Goal: Task Accomplishment & Management: Manage account settings

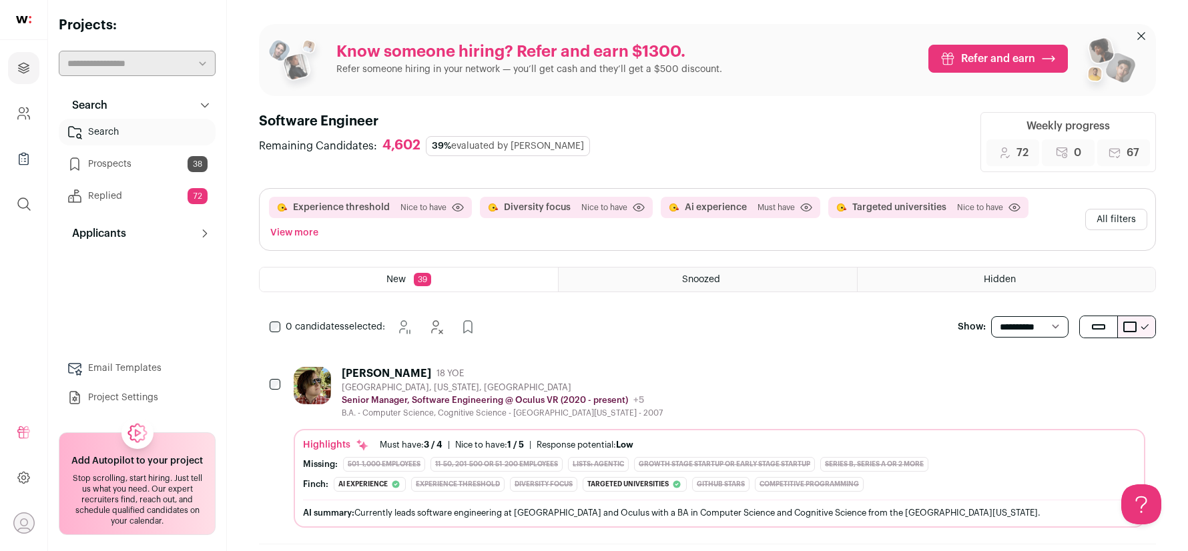
click at [508, 371] on div "[PERSON_NAME] 18 YOE" at bounding box center [502, 373] width 321 height 13
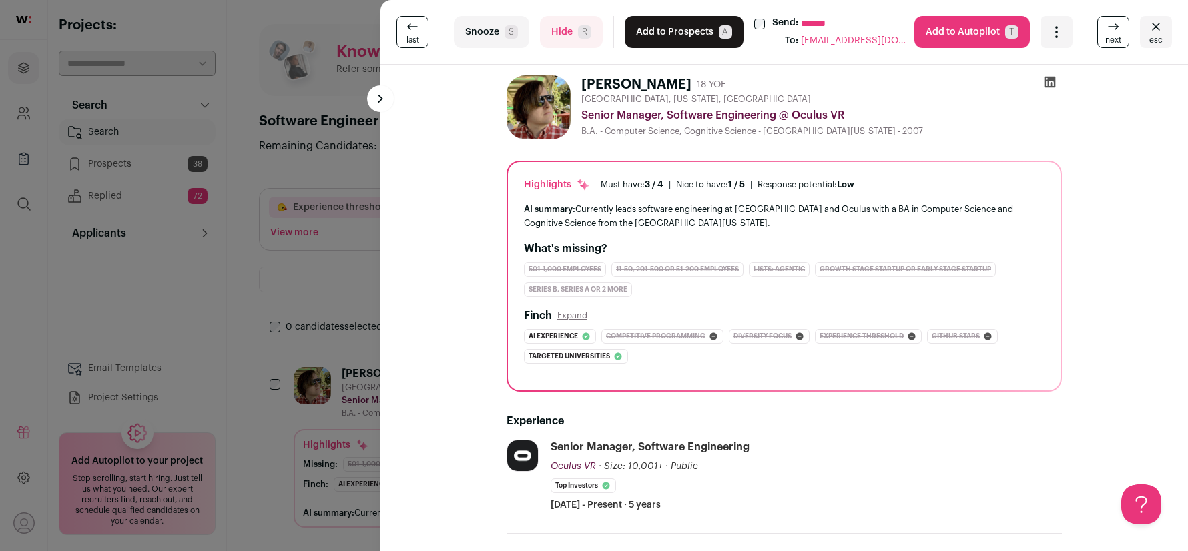
click at [575, 43] on button "Hide R" at bounding box center [571, 32] width 63 height 32
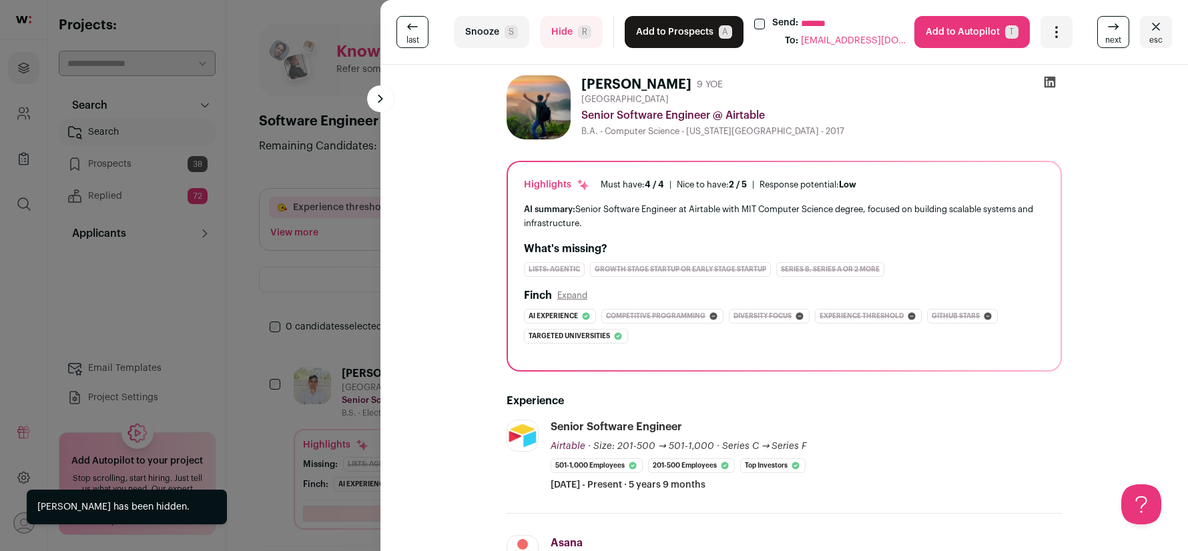
click at [702, 25] on button "Add to Prospects A" at bounding box center [683, 32] width 119 height 32
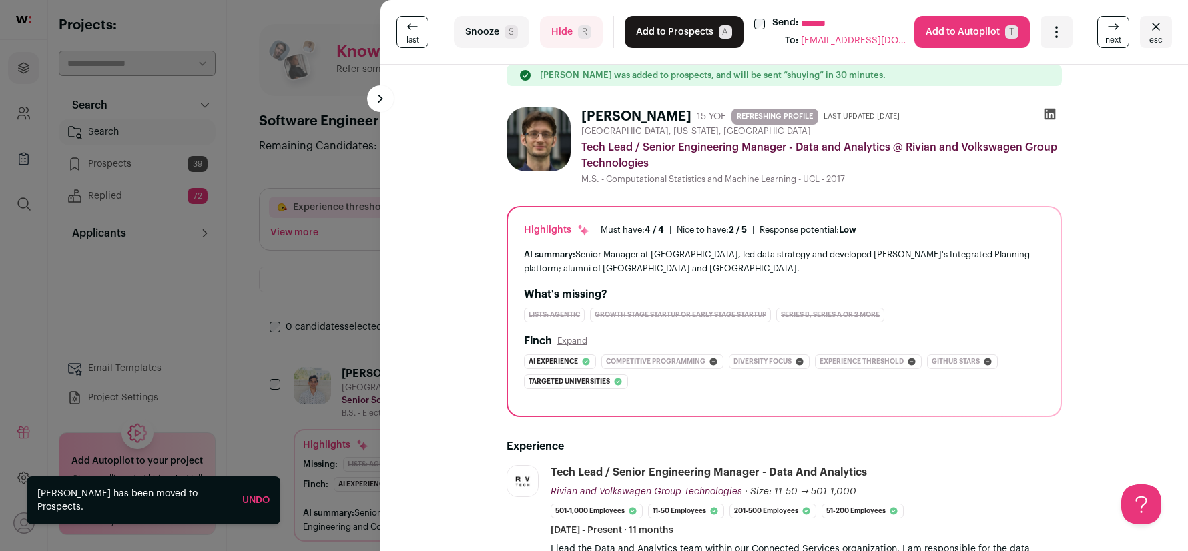
click at [580, 34] on span "R" at bounding box center [584, 31] width 13 height 13
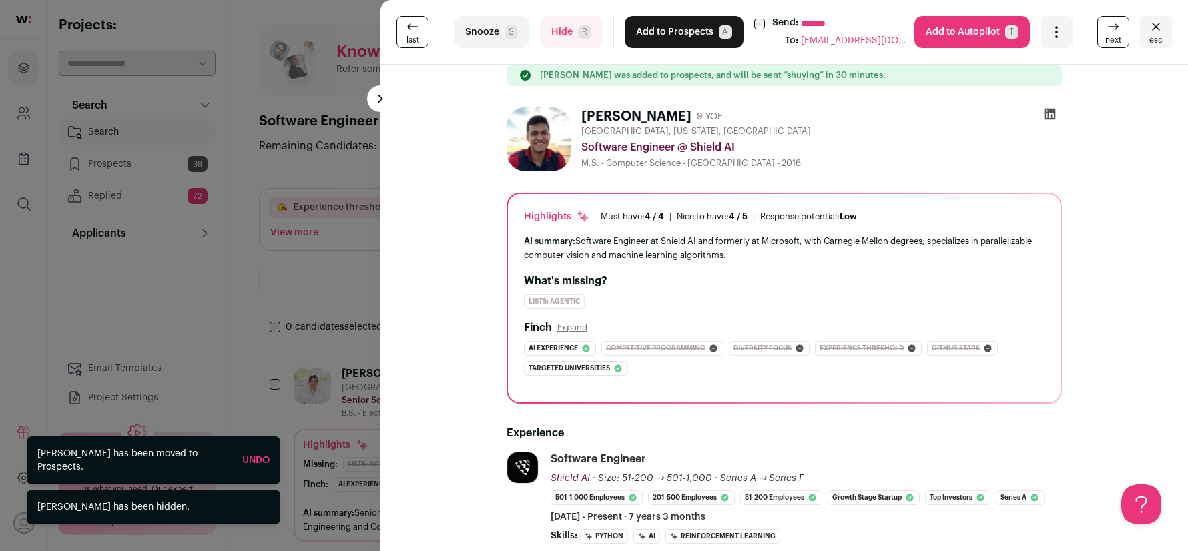
click at [649, 31] on button "Add to Prospects A" at bounding box center [683, 32] width 119 height 32
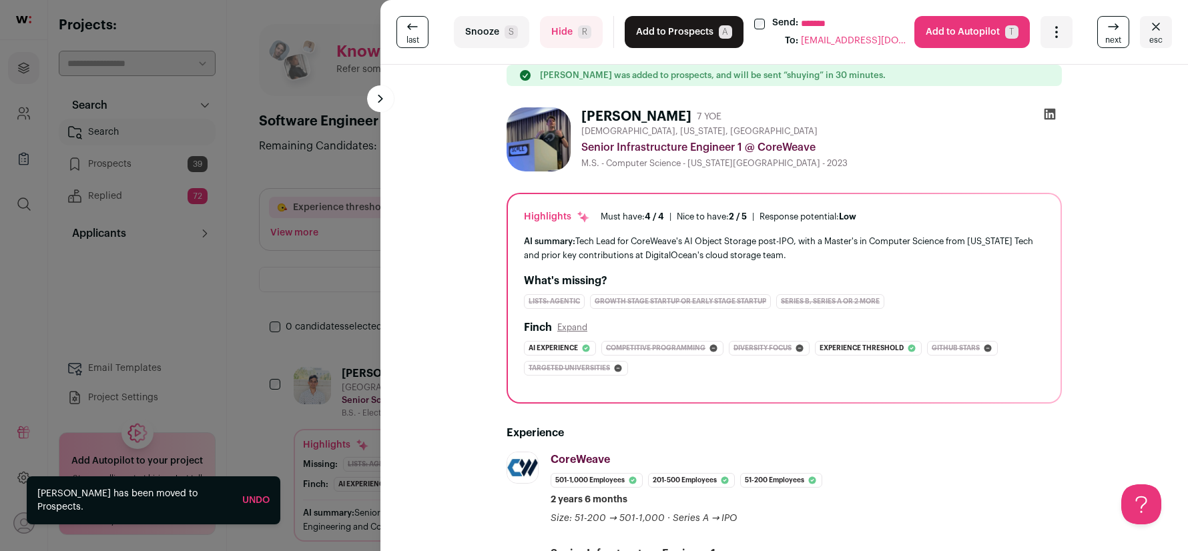
click at [582, 25] on span "R" at bounding box center [584, 31] width 13 height 13
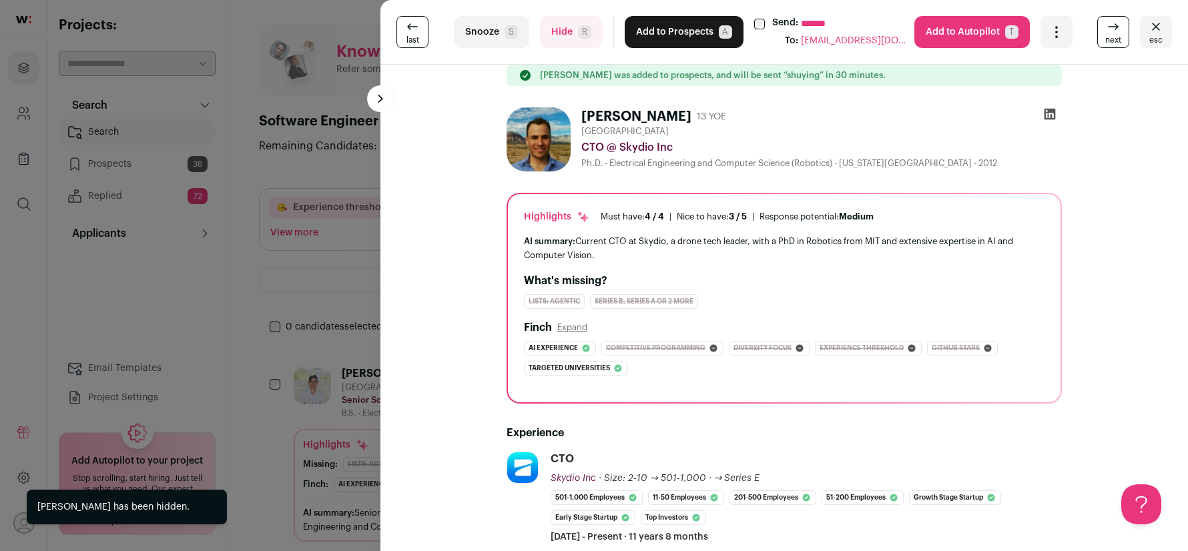
click at [1156, 37] on span "esc" at bounding box center [1155, 40] width 13 height 11
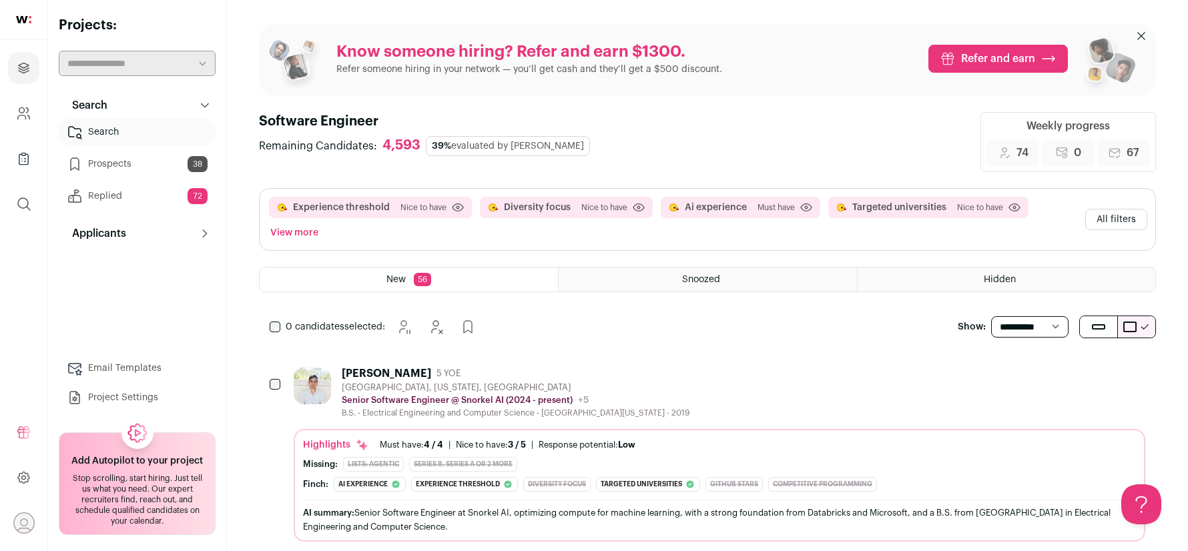
click at [1130, 226] on button "All filters" at bounding box center [1116, 219] width 62 height 21
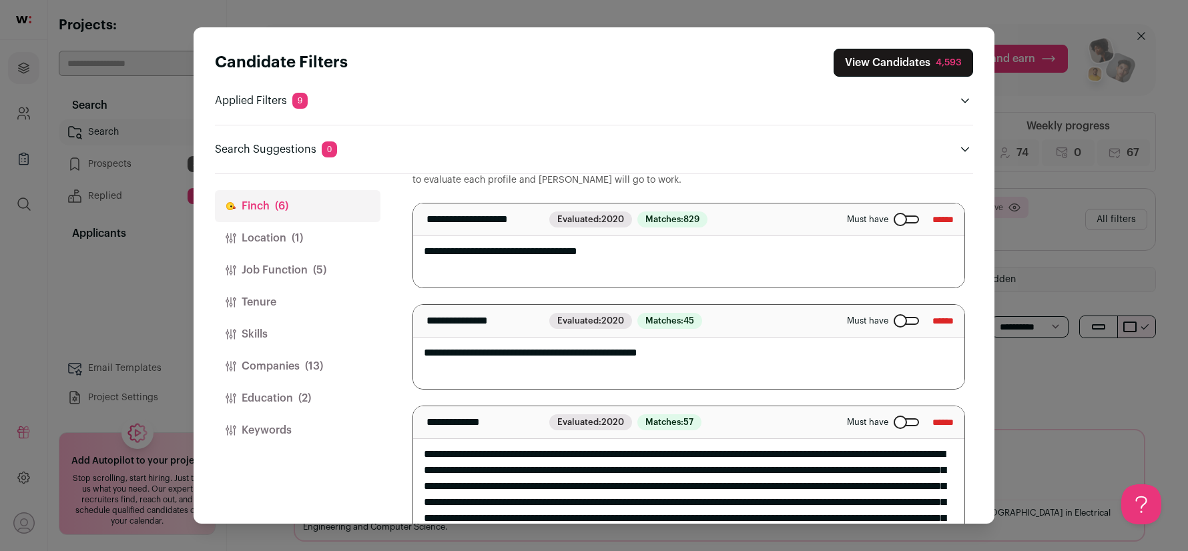
scroll to position [65, 0]
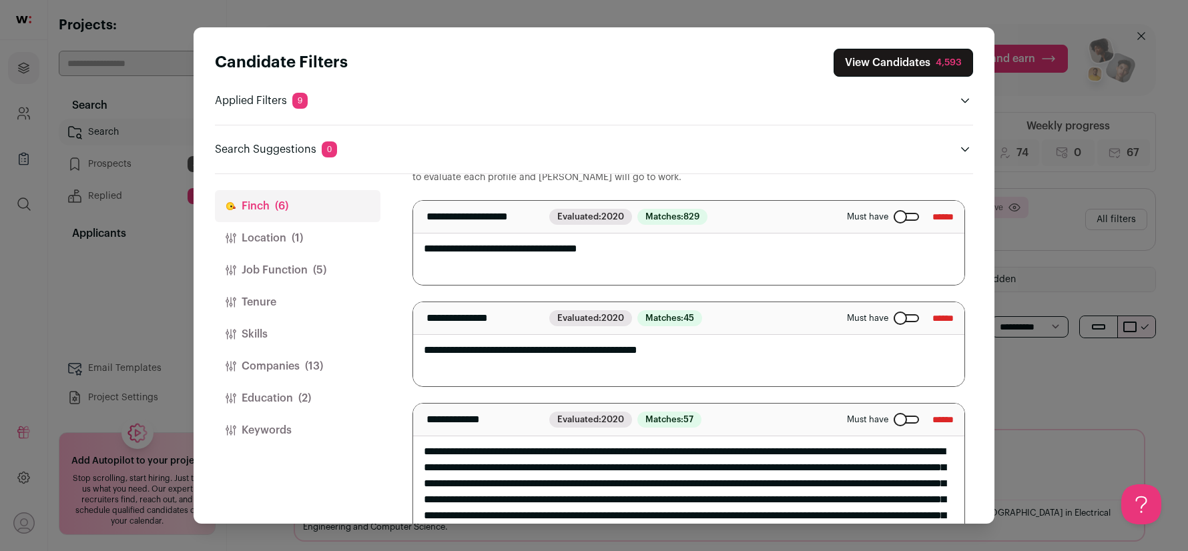
click at [893, 318] on div "Close modal via background" at bounding box center [905, 318] width 25 height 8
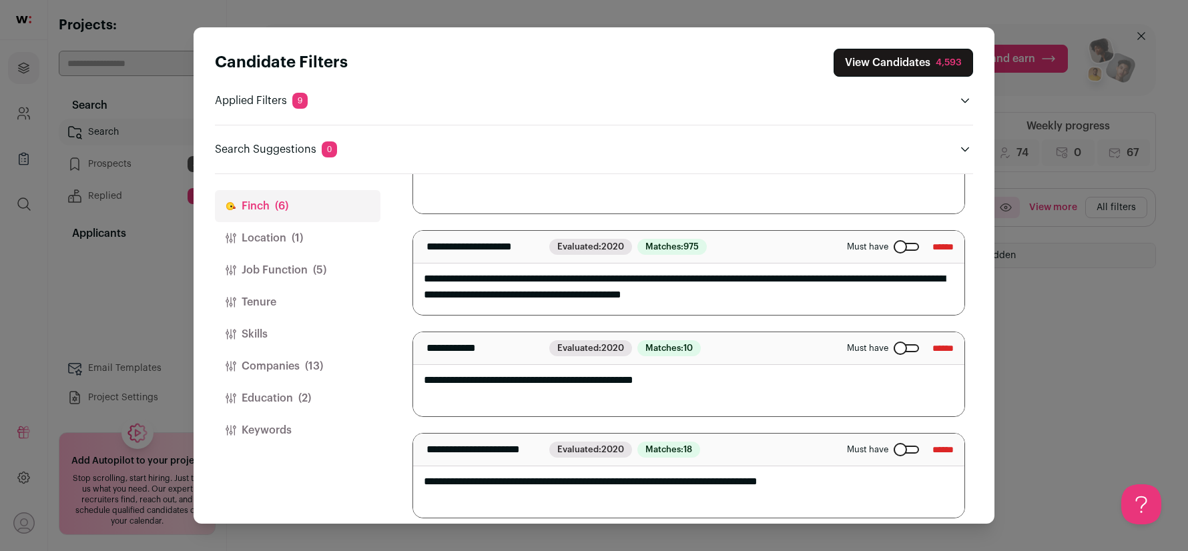
scroll to position [465, 0]
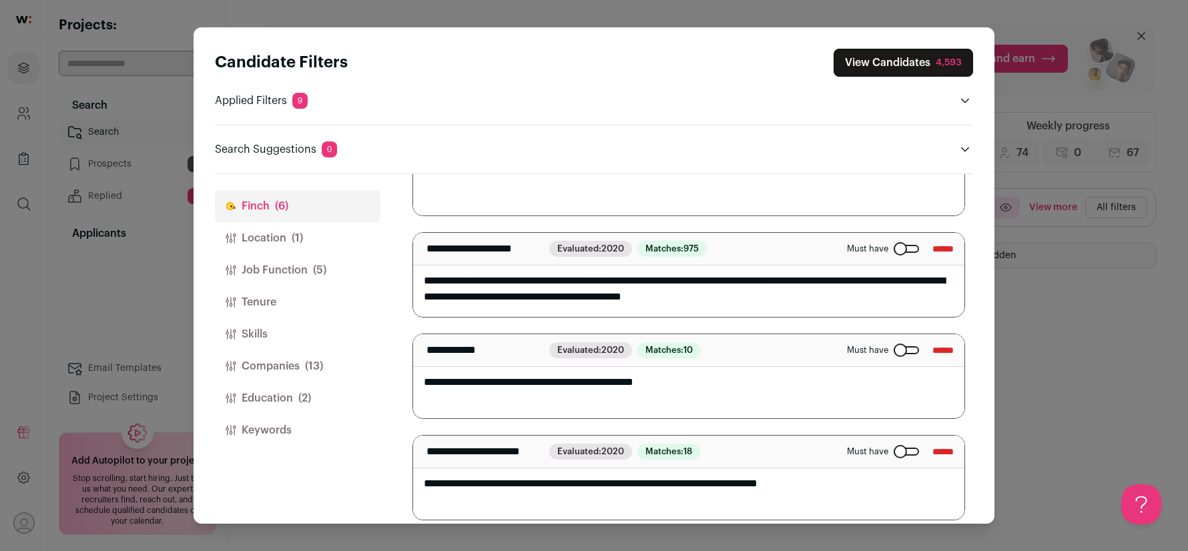
click at [868, 59] on button "View Candidates 4,593" at bounding box center [902, 63] width 139 height 28
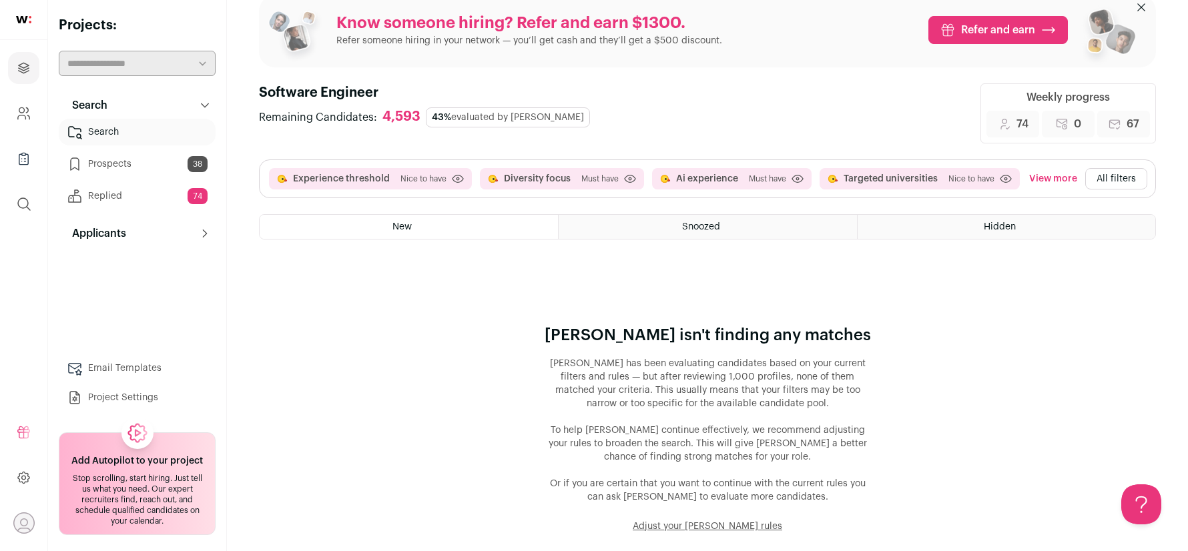
scroll to position [34, 0]
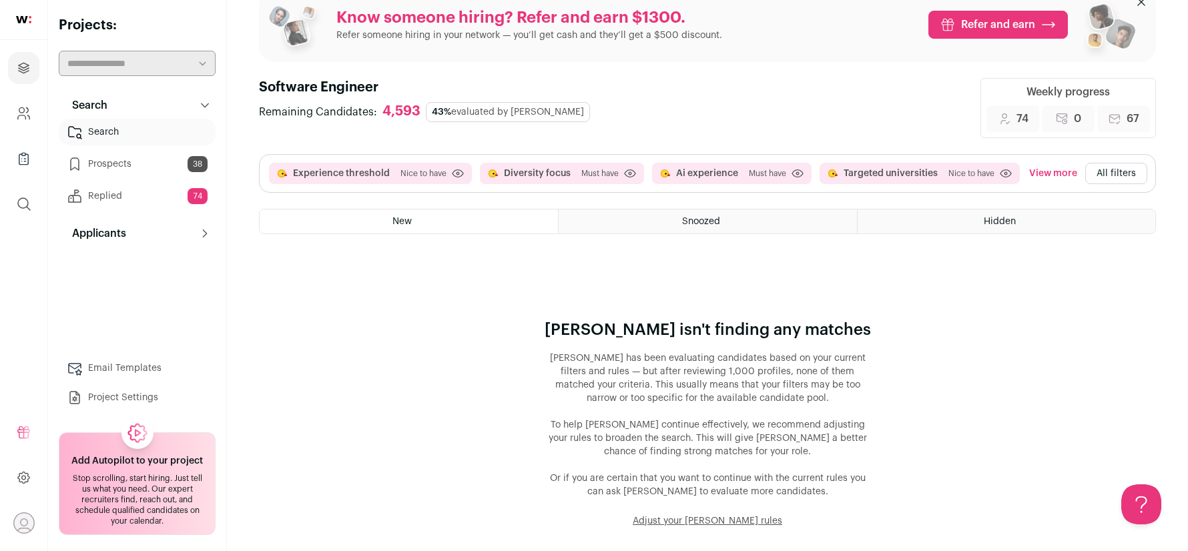
click at [115, 153] on link "Prospects 38" at bounding box center [137, 164] width 157 height 27
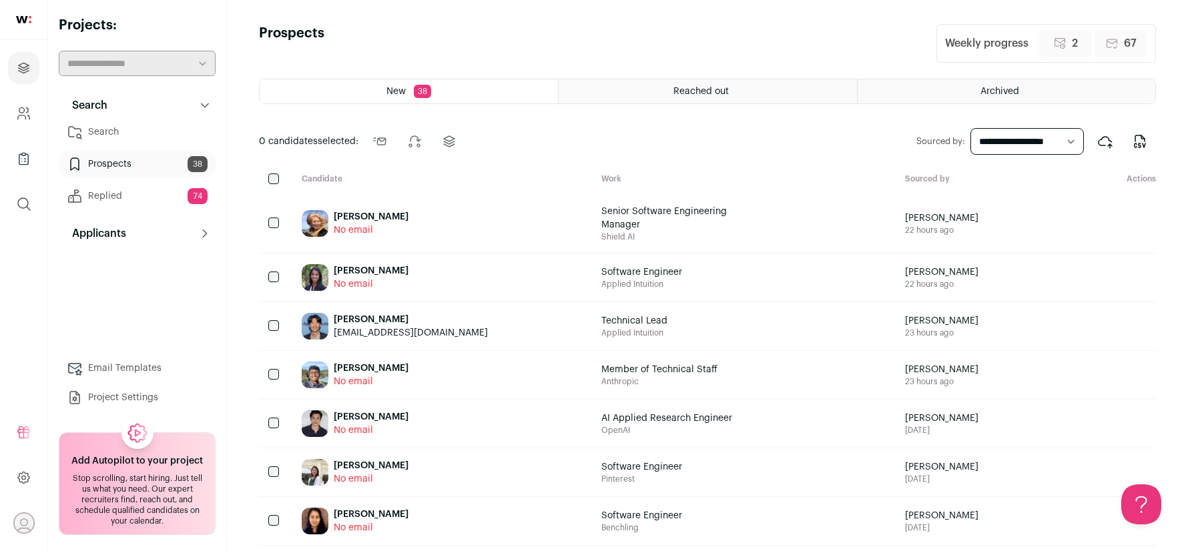
click at [115, 131] on link "Search" at bounding box center [137, 132] width 157 height 27
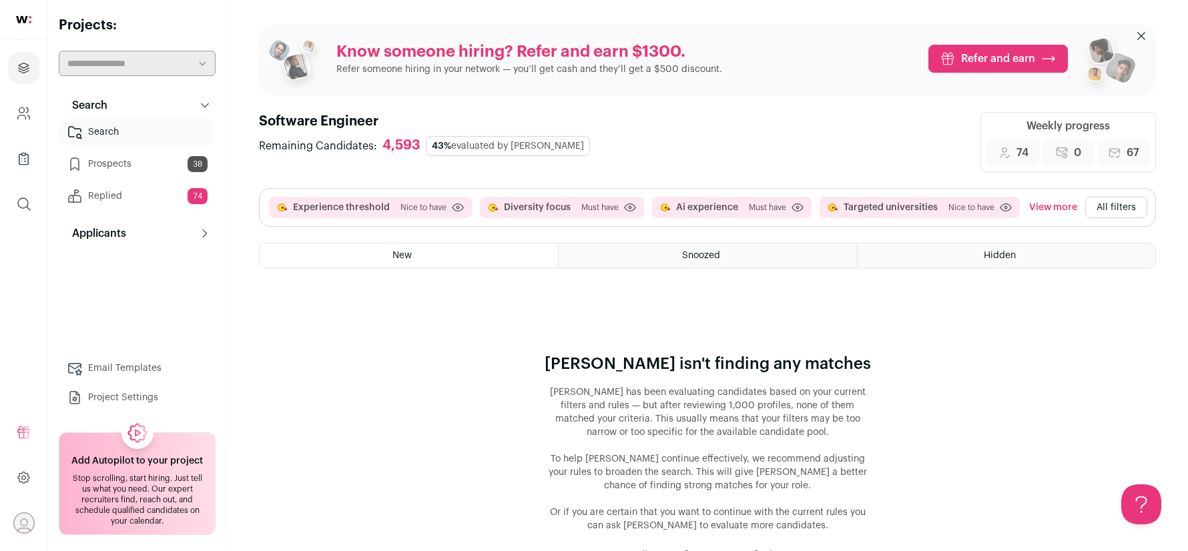
click at [1108, 201] on button "All filters" at bounding box center [1116, 207] width 62 height 21
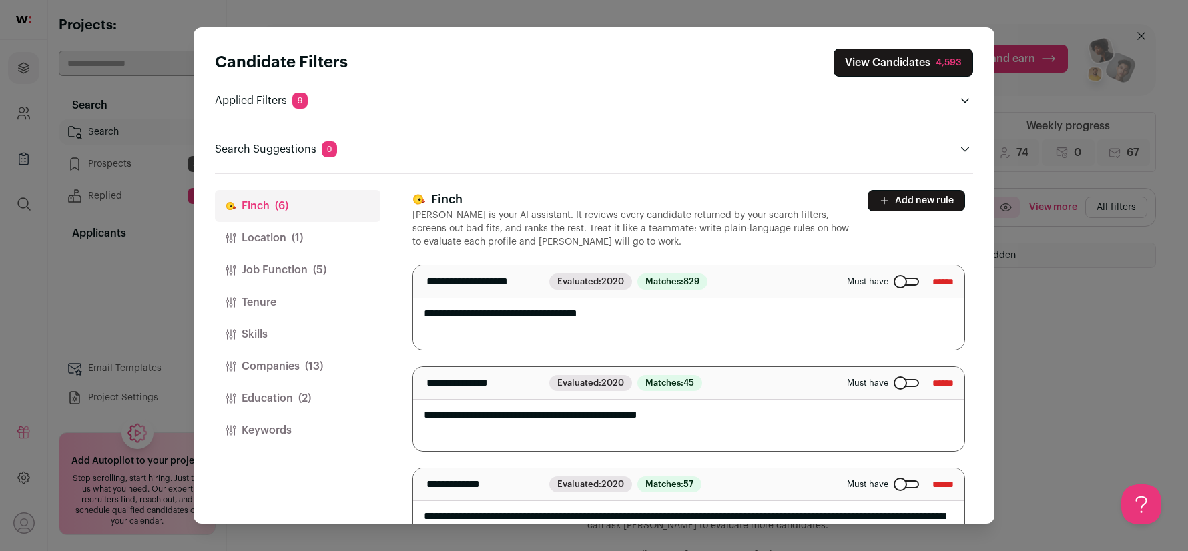
click at [280, 239] on button "Location (1)" at bounding box center [297, 238] width 165 height 32
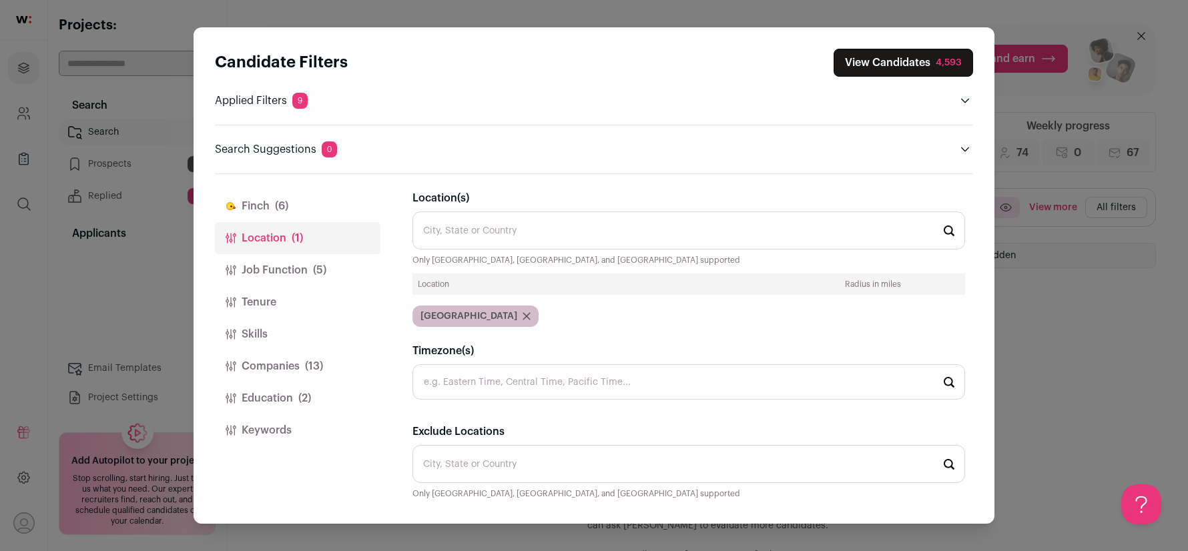
click at [280, 272] on button "Job Function (5)" at bounding box center [297, 270] width 165 height 32
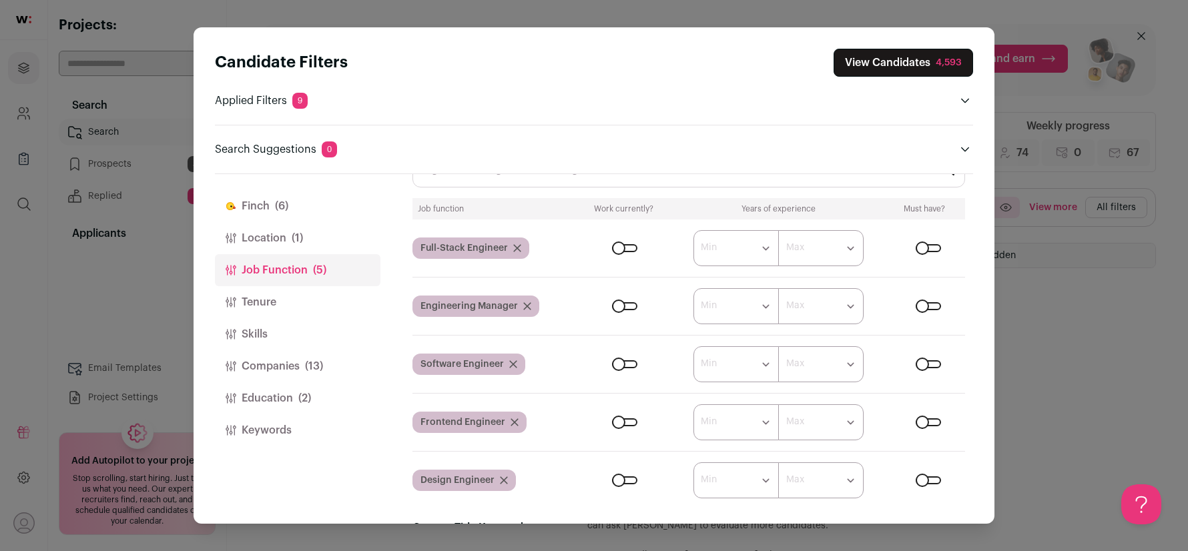
scroll to position [221, 0]
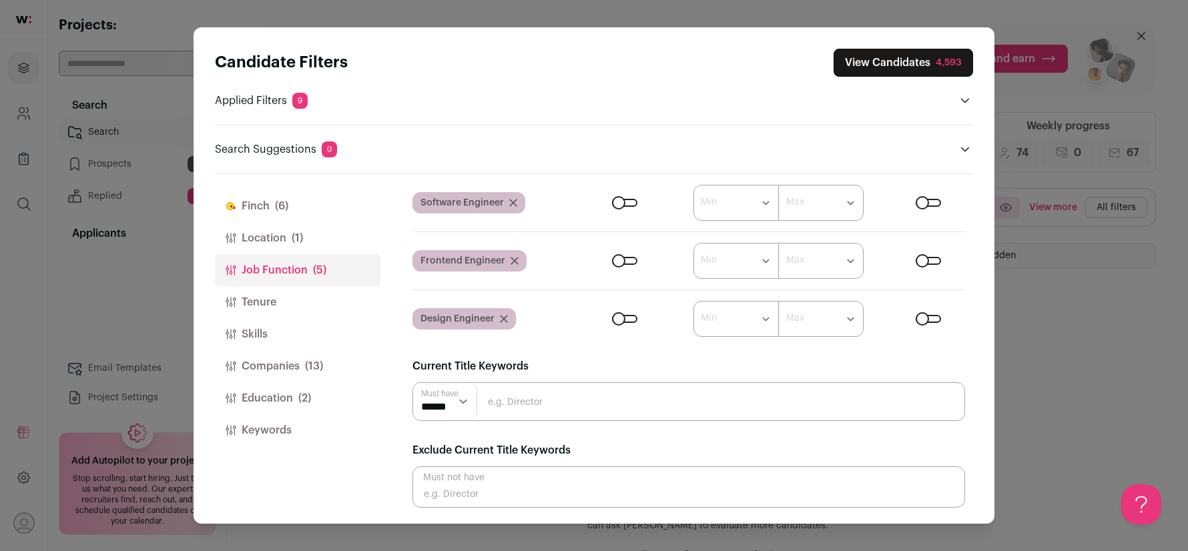
click at [935, 58] on button "View Candidates 4,593" at bounding box center [902, 63] width 139 height 28
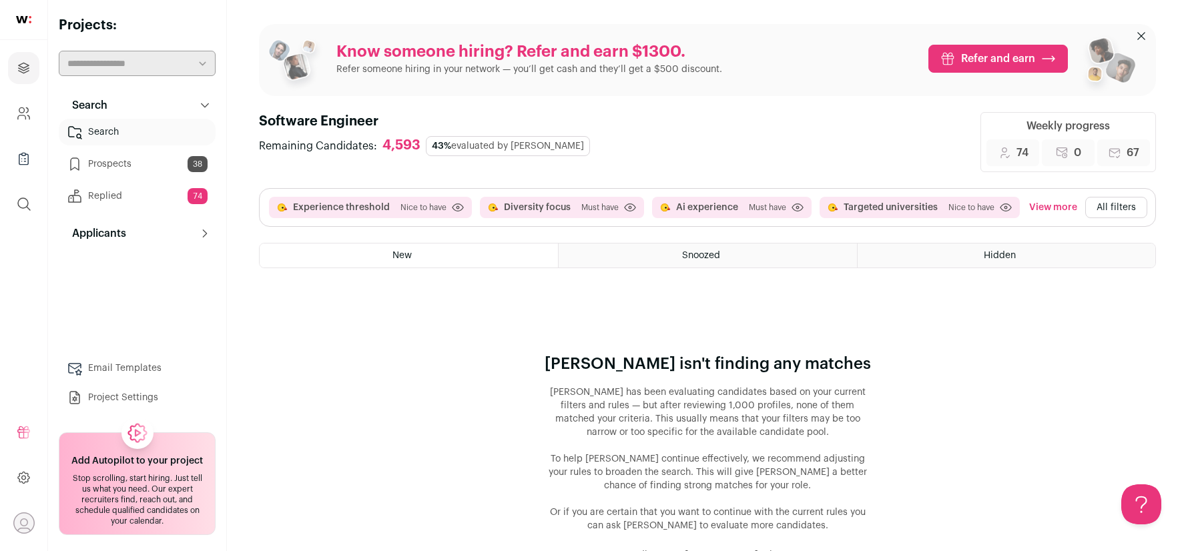
click at [1096, 202] on button "All filters" at bounding box center [1116, 207] width 62 height 21
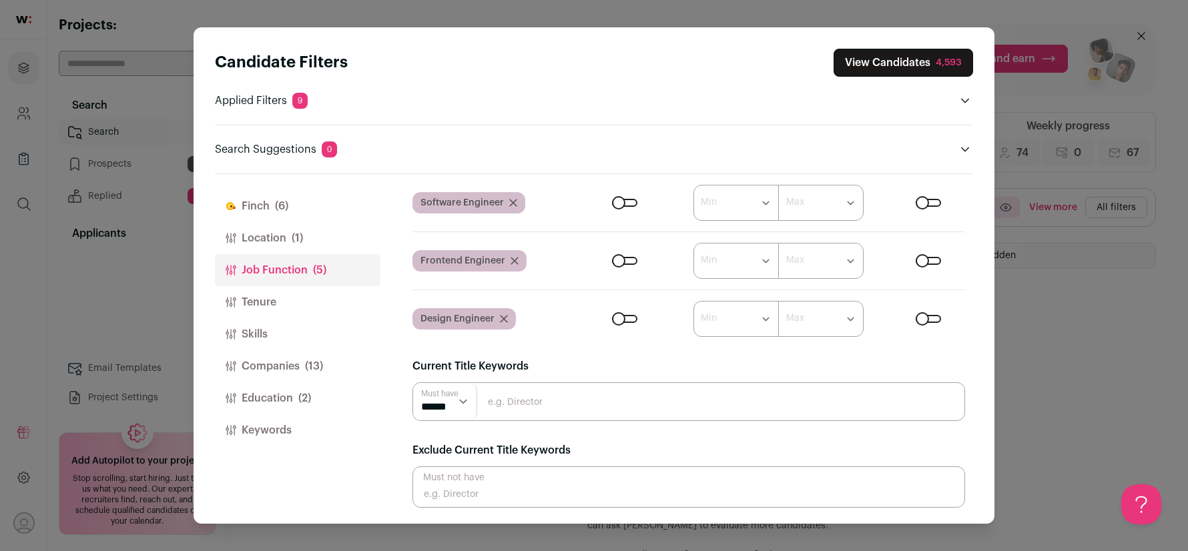
click at [248, 298] on button "Tenure" at bounding box center [297, 302] width 165 height 32
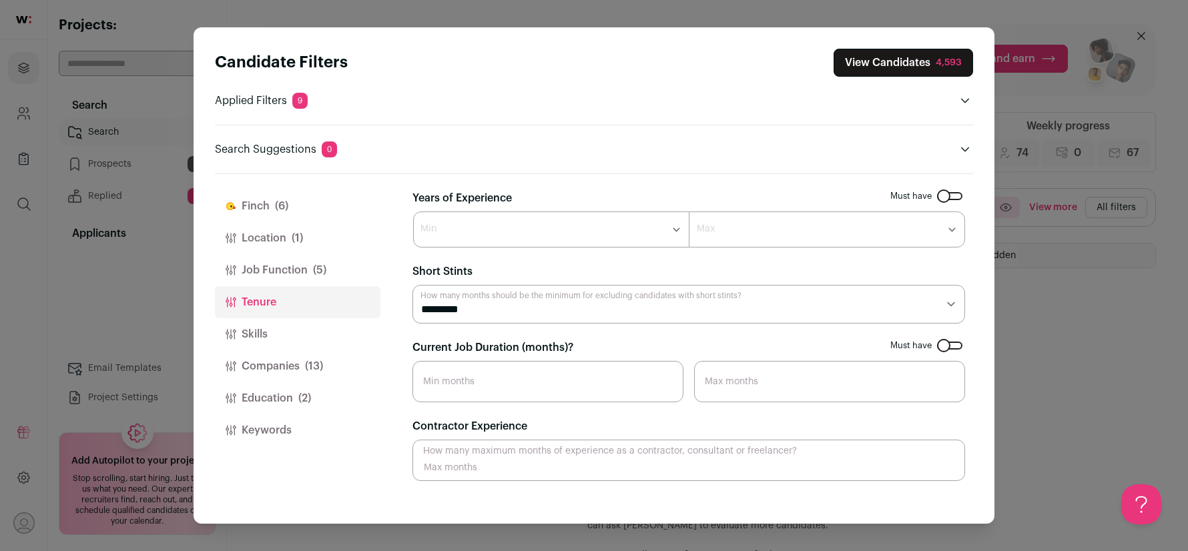
click at [266, 326] on button "Skills" at bounding box center [297, 334] width 165 height 32
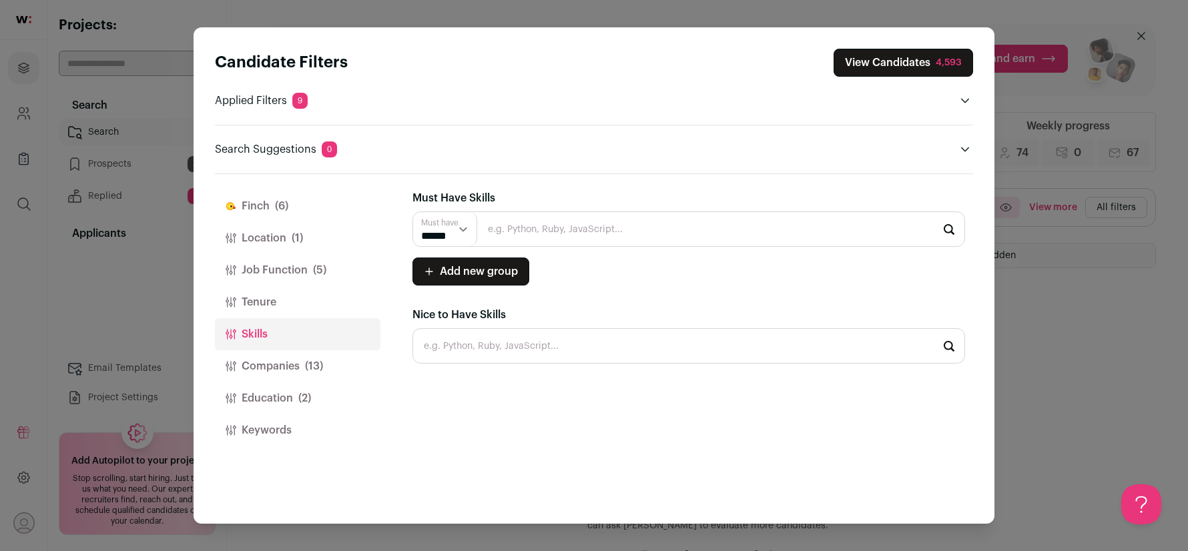
click at [262, 368] on button "Companies (13)" at bounding box center [297, 366] width 165 height 32
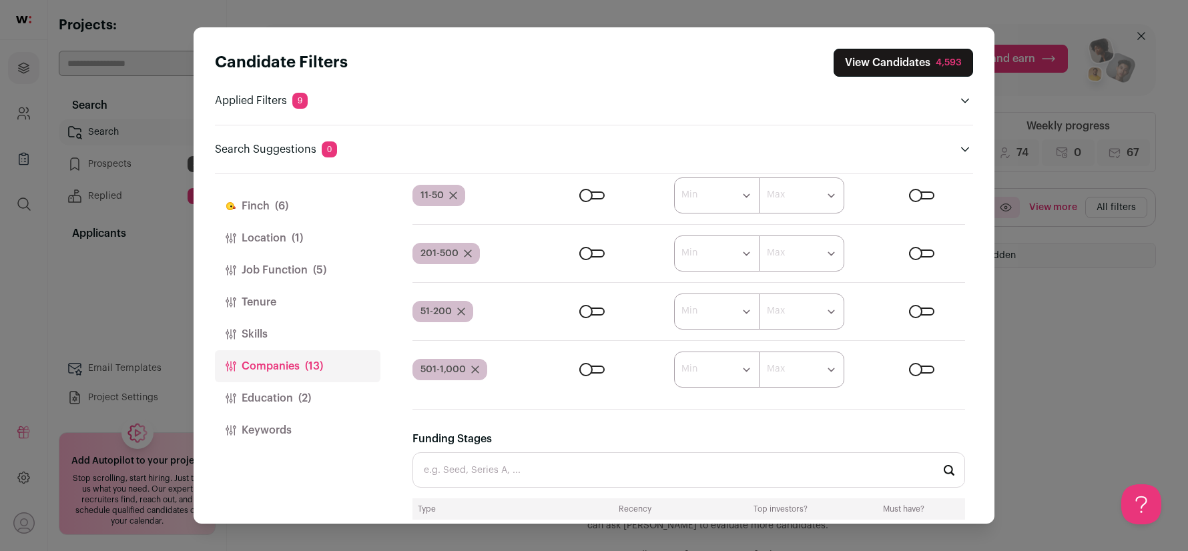
scroll to position [691, 0]
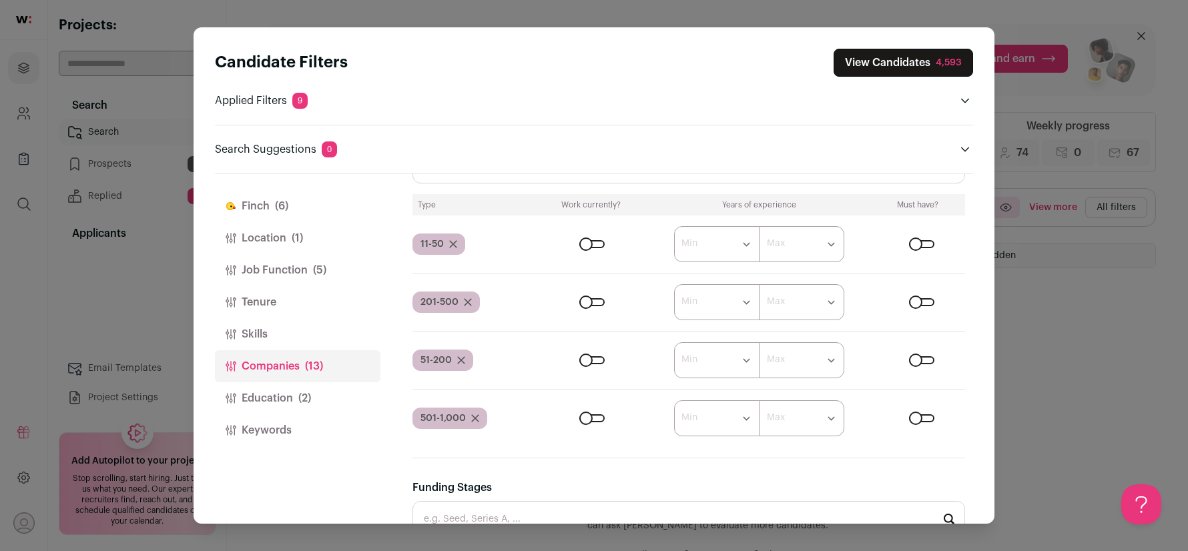
click at [921, 418] on div "Close modal via background" at bounding box center [921, 418] width 25 height 8
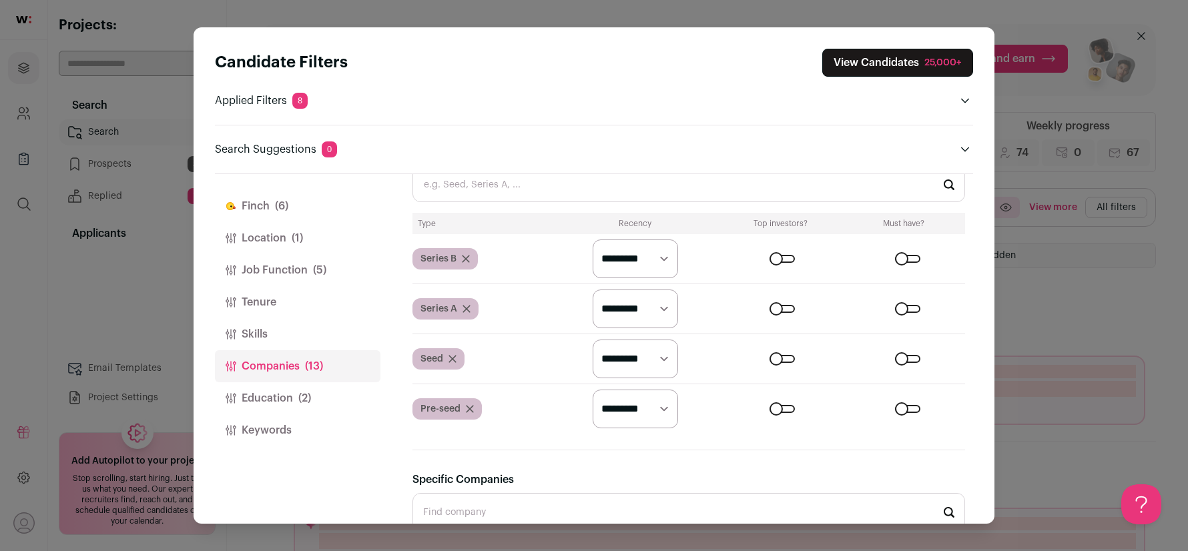
scroll to position [1027, 0]
click at [899, 57] on button "View Candidates 25,000+" at bounding box center [897, 63] width 151 height 28
